Goal: Navigation & Orientation: Find specific page/section

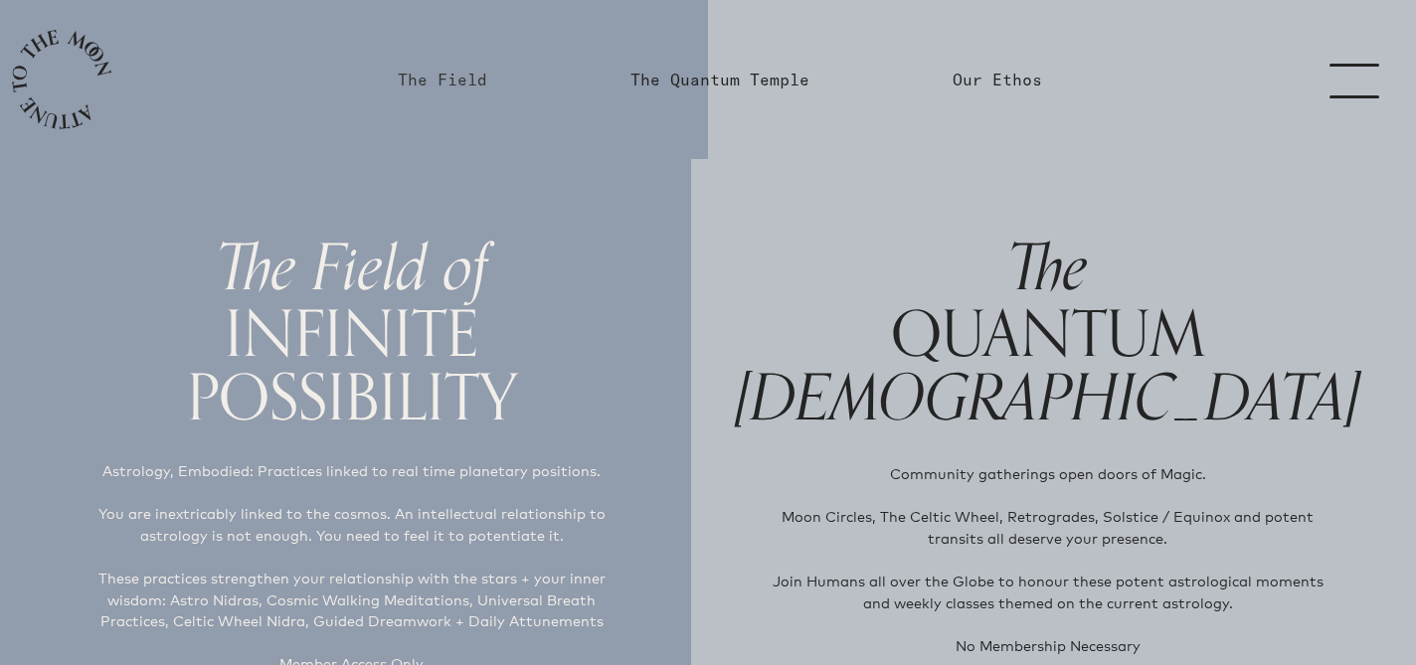
click at [469, 72] on link "The Field" at bounding box center [442, 80] width 89 height 24
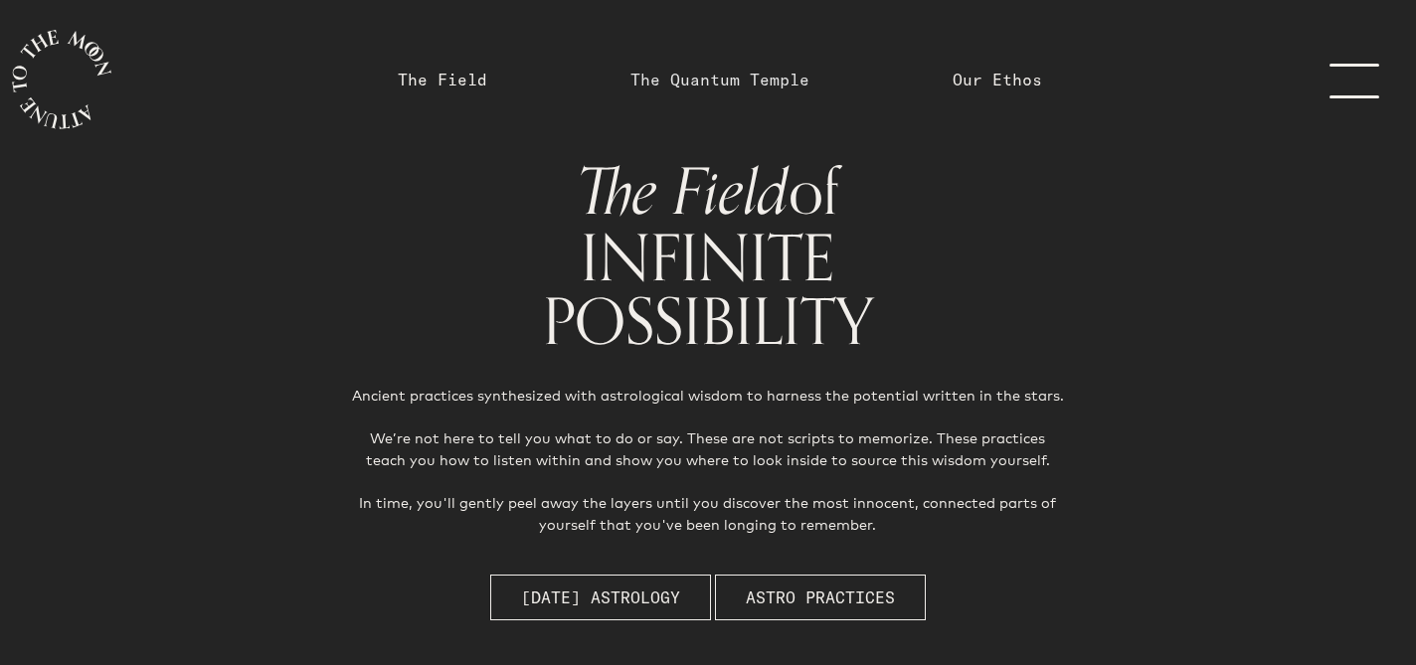
click at [713, 76] on link "The Quantum Temple" at bounding box center [719, 80] width 179 height 24
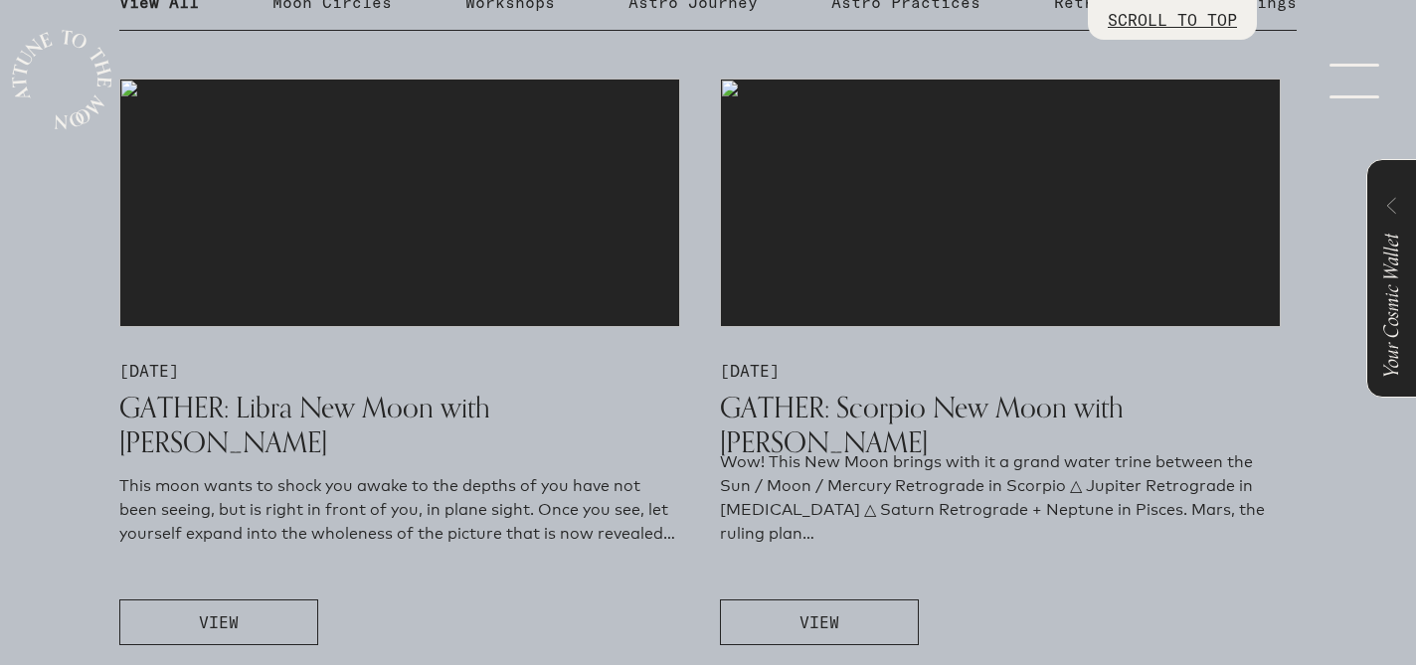
scroll to position [1093, 0]
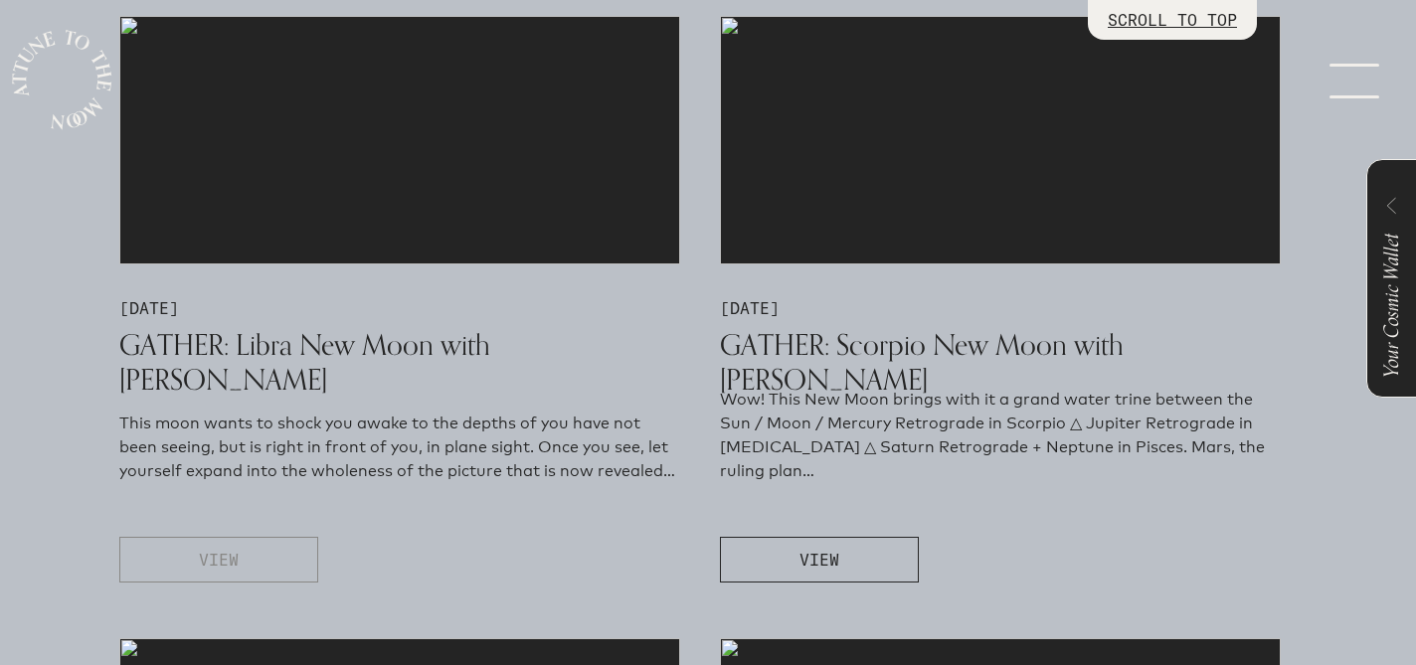
click at [261, 570] on button "VIEW" at bounding box center [218, 560] width 199 height 46
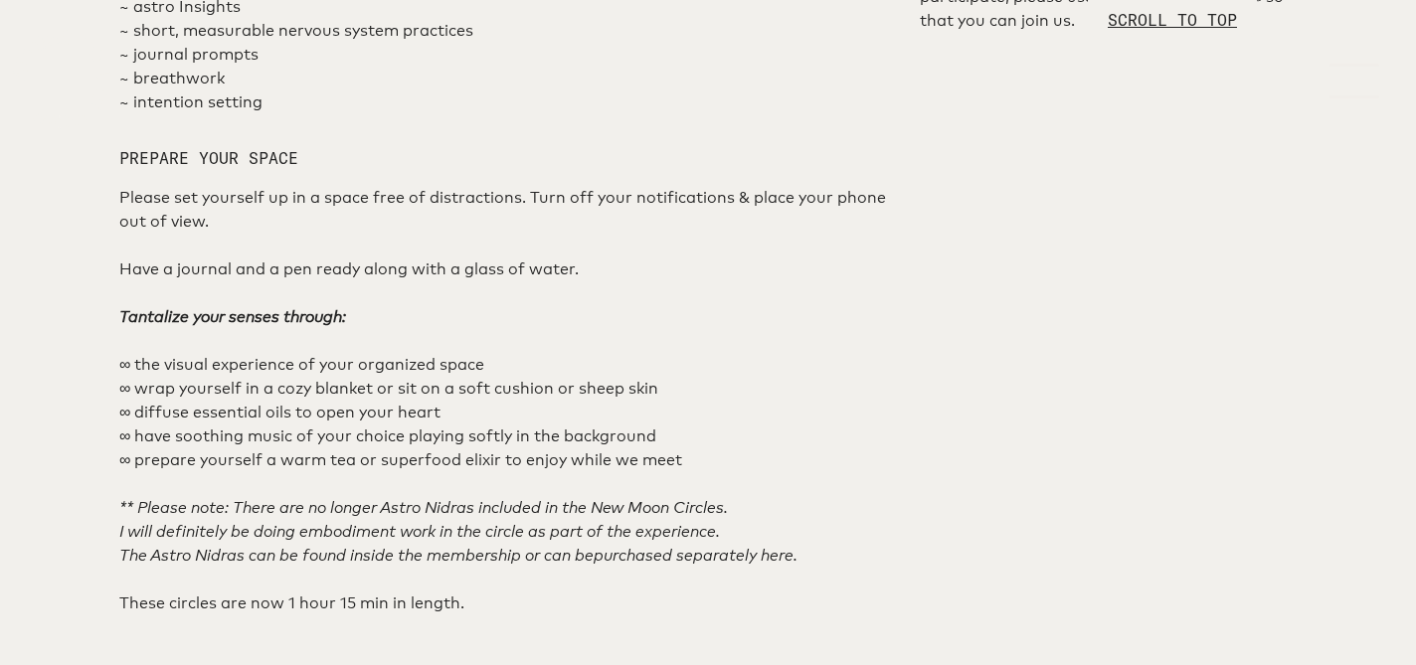
scroll to position [1334, 0]
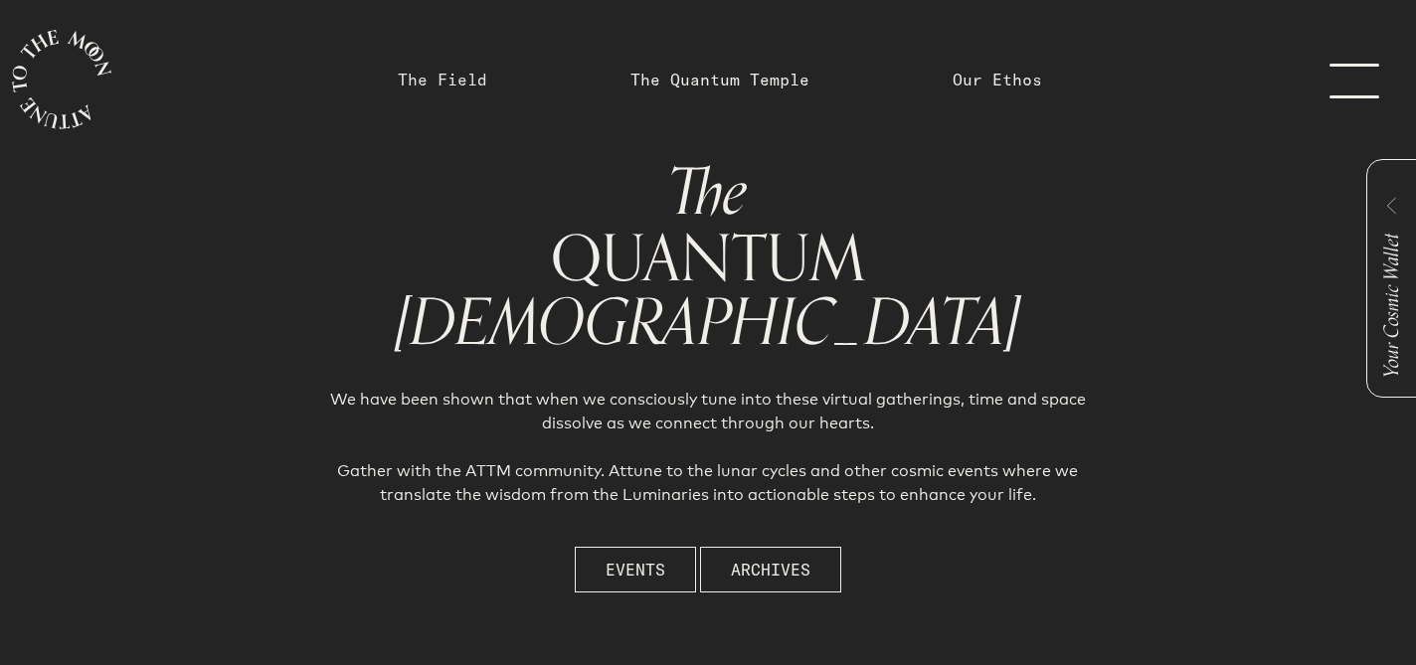
click at [461, 84] on link "The Field" at bounding box center [442, 80] width 89 height 24
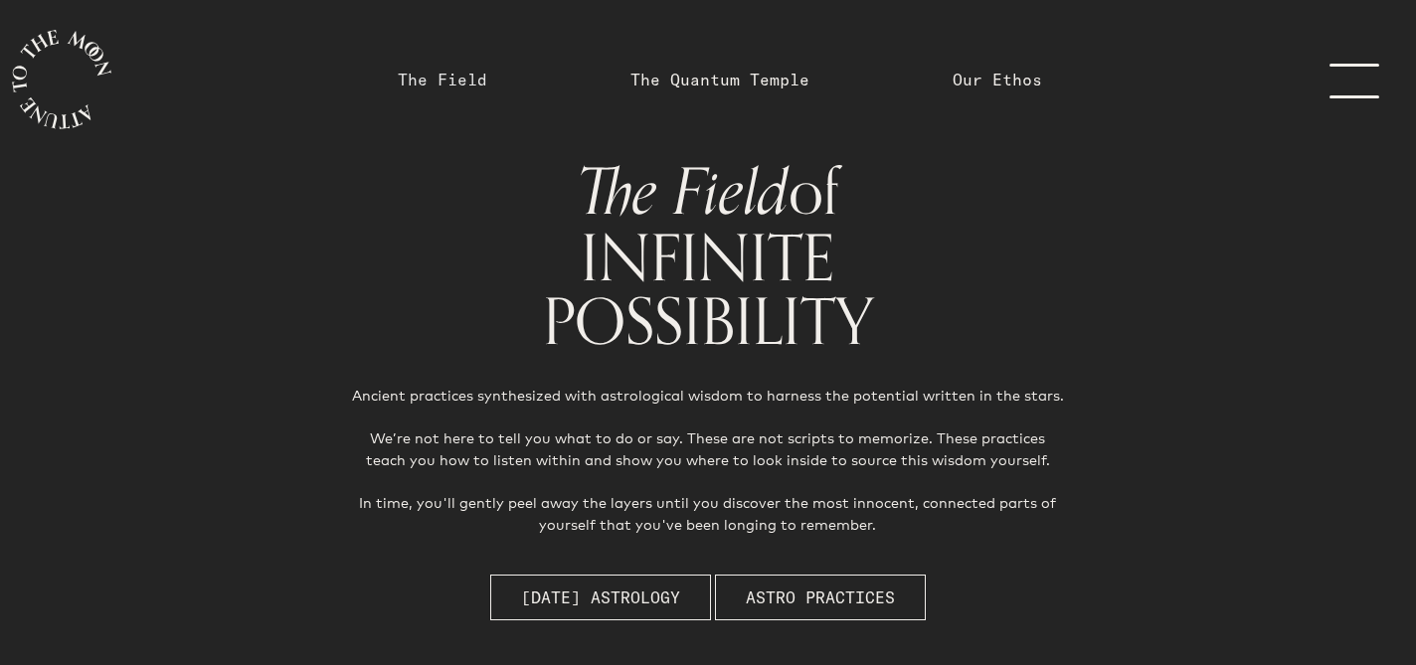
click at [463, 82] on link "The Field" at bounding box center [442, 80] width 89 height 24
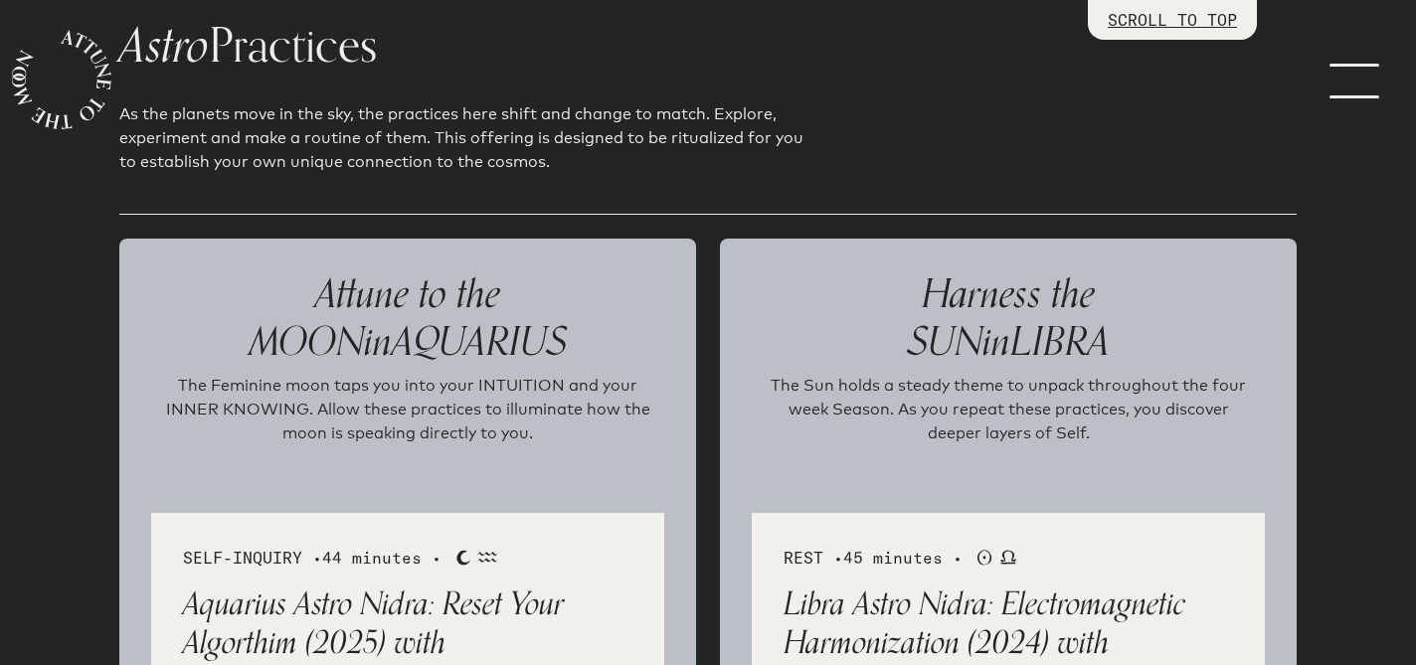
scroll to position [2300, 0]
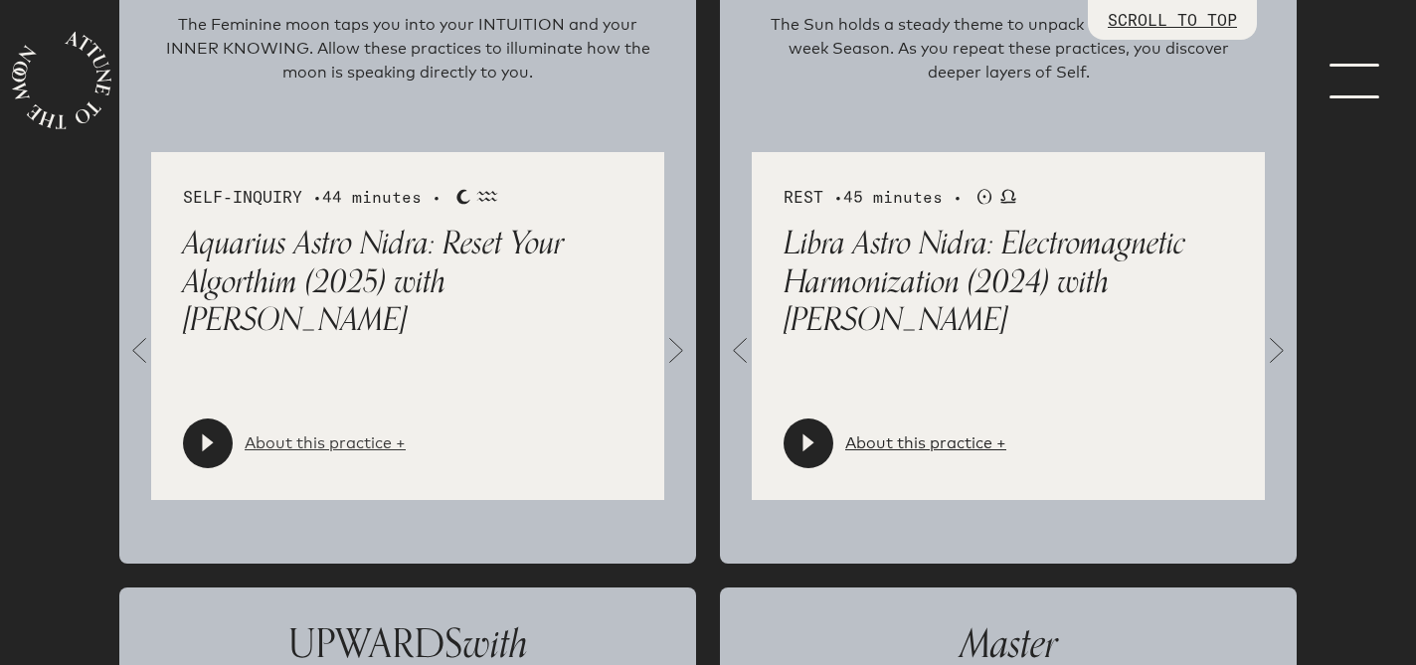
click at [365, 440] on link "About this practice +" at bounding box center [325, 443] width 161 height 24
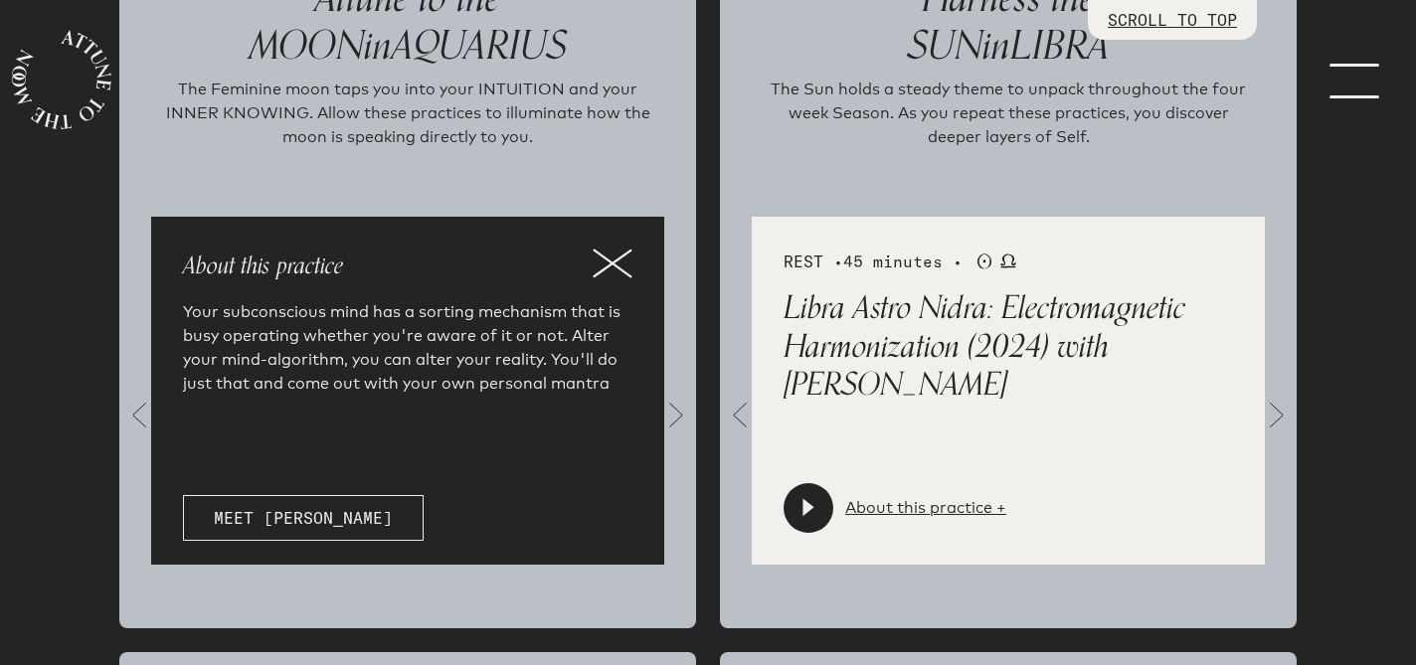
scroll to position [2236, 0]
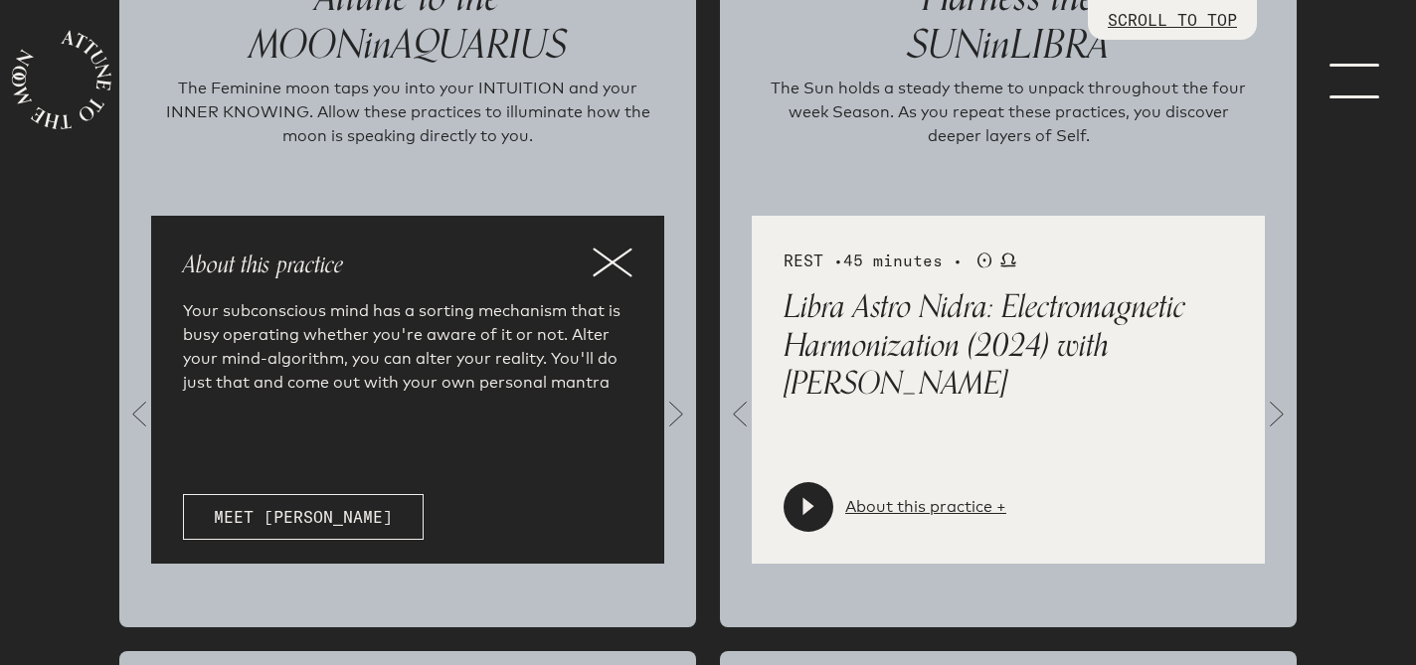
click at [606, 259] on icon at bounding box center [613, 263] width 40 height 30
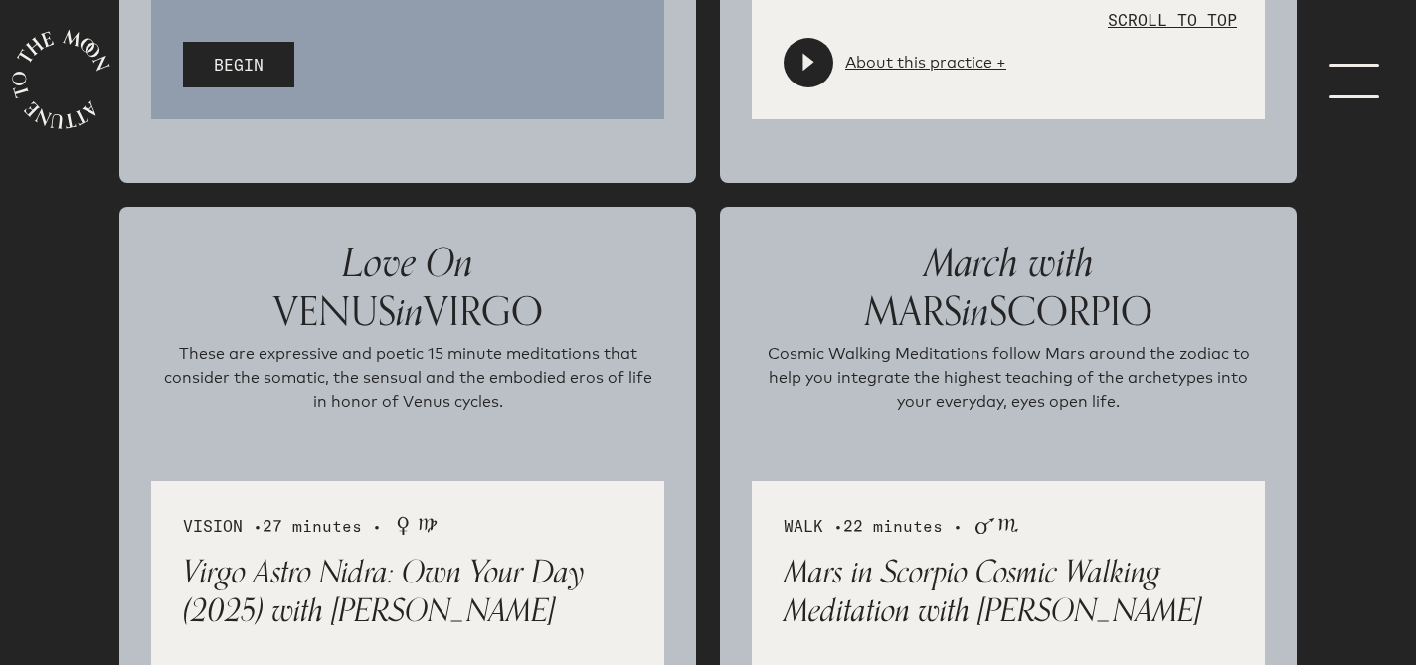
scroll to position [3503, 0]
